Goal: Check status: Check status

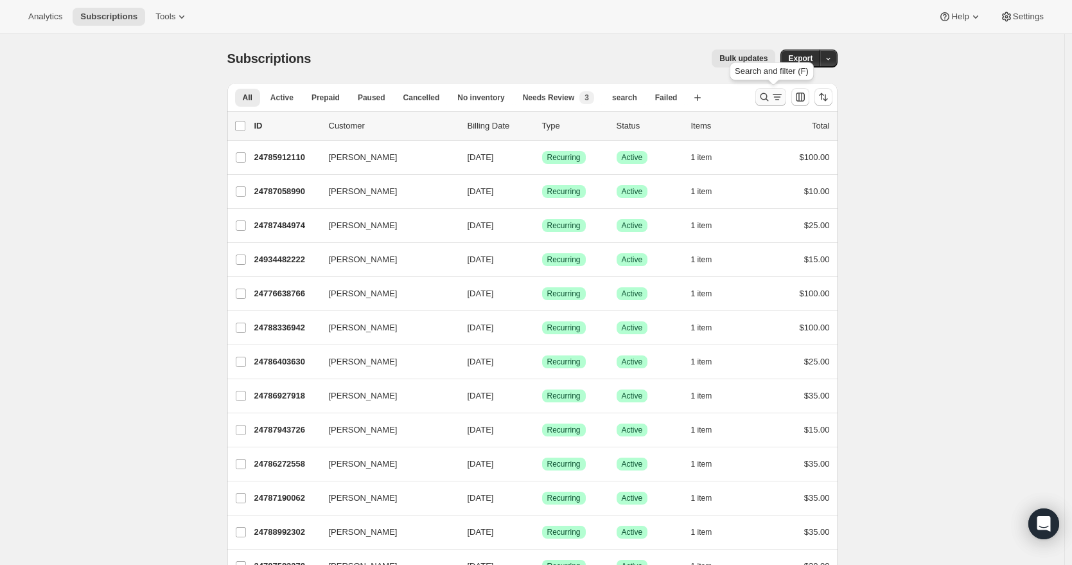
click at [765, 100] on icon "Search and filter results" at bounding box center [764, 97] width 13 height 13
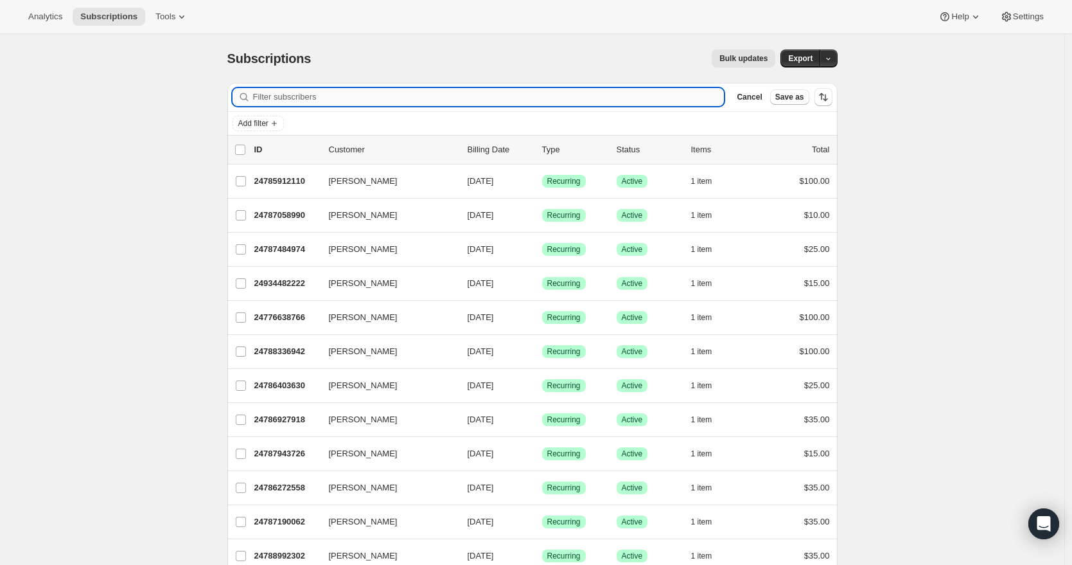
click at [501, 98] on input "Filter subscribers" at bounding box center [489, 97] width 472 height 18
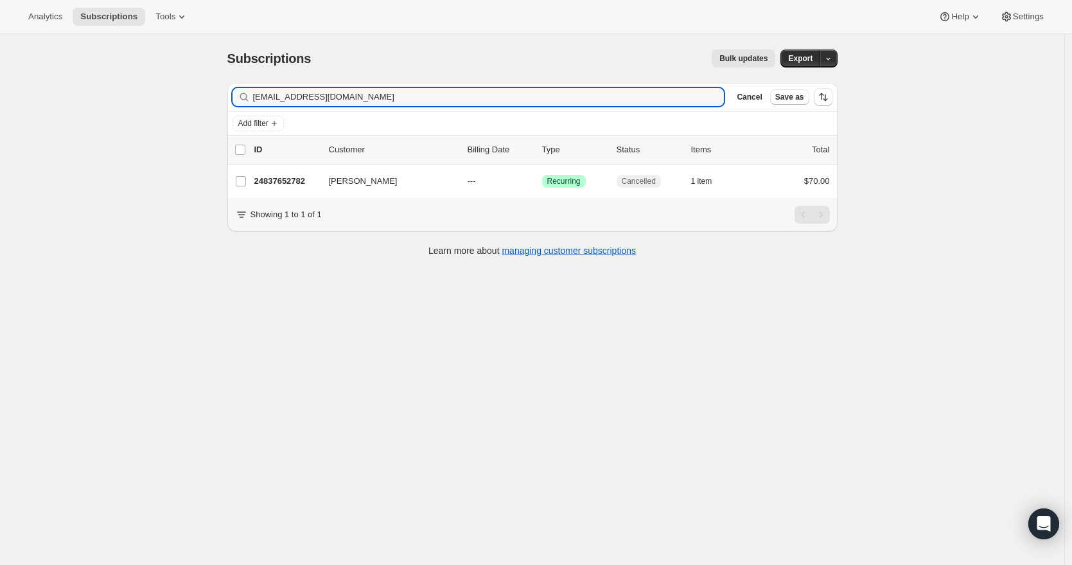
type input "[EMAIL_ADDRESS][DOMAIN_NAME]"
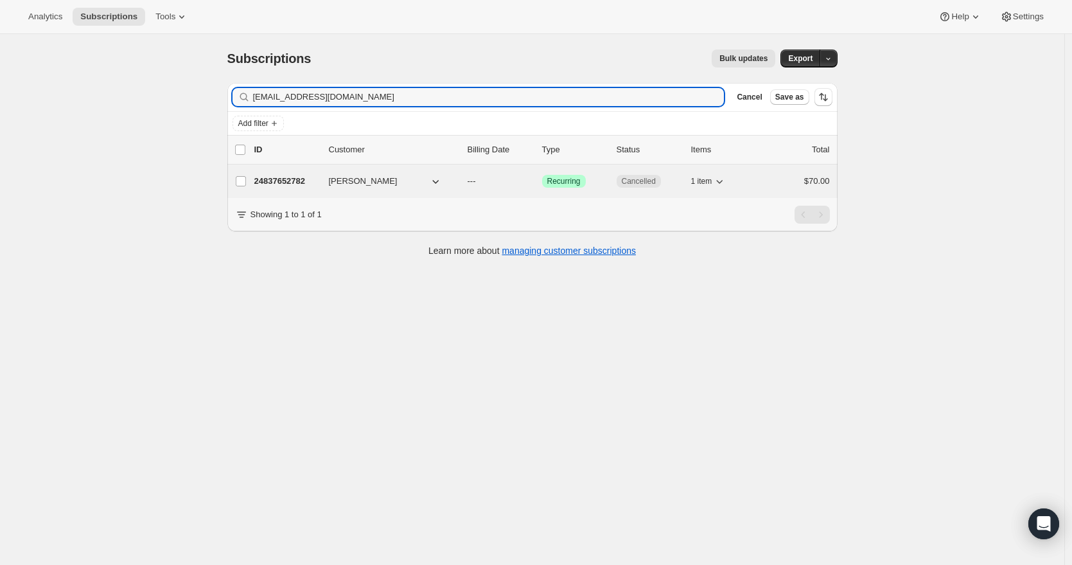
click at [359, 186] on span "[PERSON_NAME]" at bounding box center [363, 181] width 69 height 13
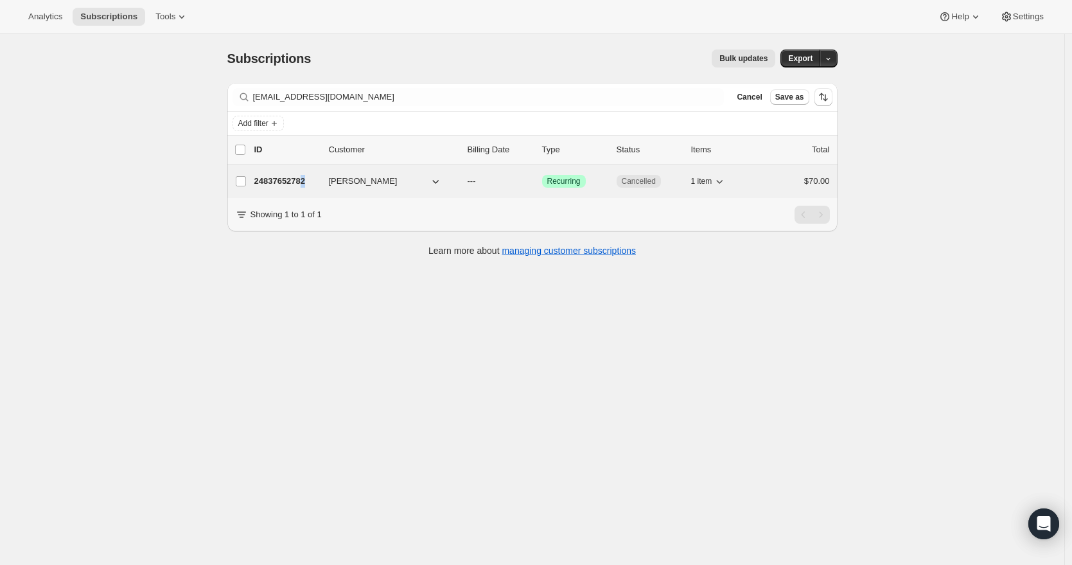
click at [312, 182] on p "24837652782" at bounding box center [286, 181] width 64 height 13
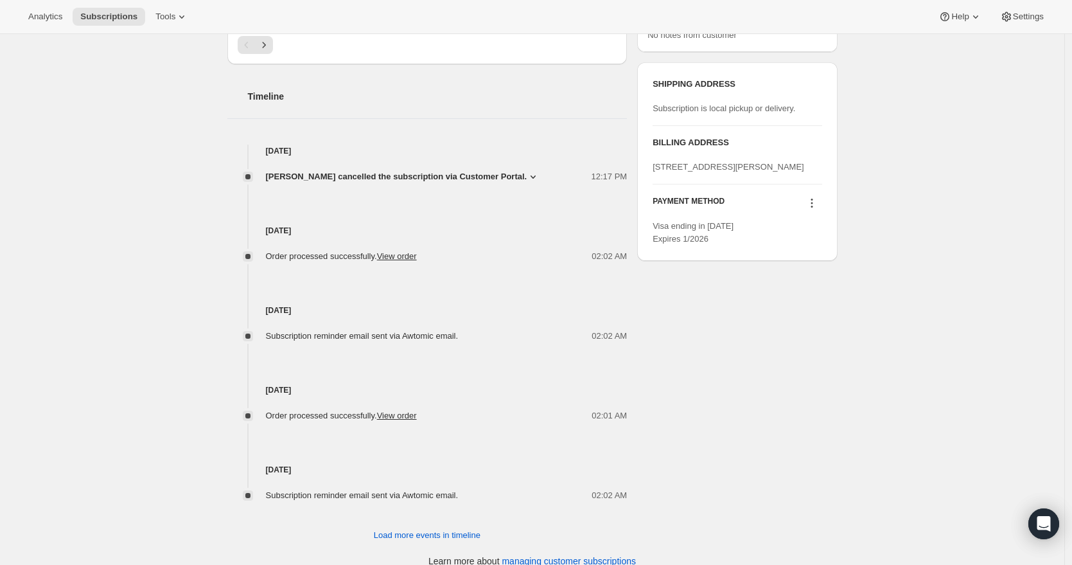
scroll to position [456, 0]
